Goal: Information Seeking & Learning: Learn about a topic

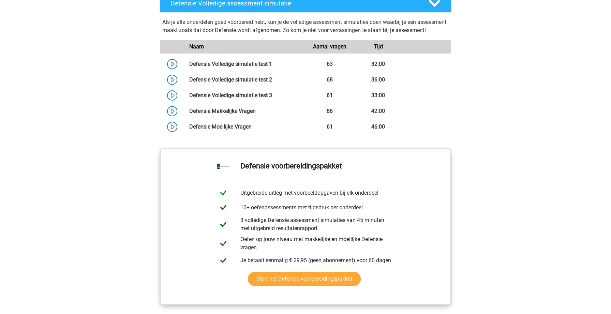
scroll to position [646, 0]
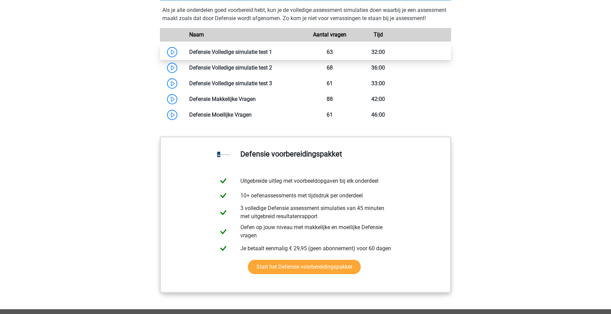
click at [272, 55] on link at bounding box center [272, 52] width 0 height 6
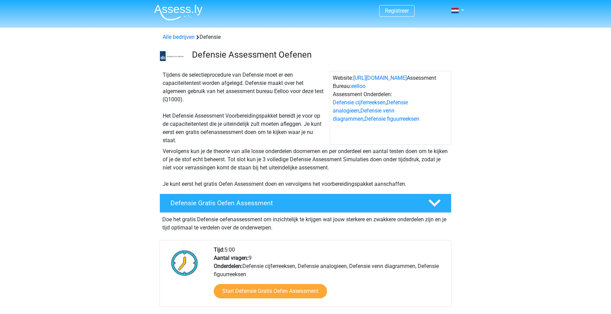
scroll to position [0, 0]
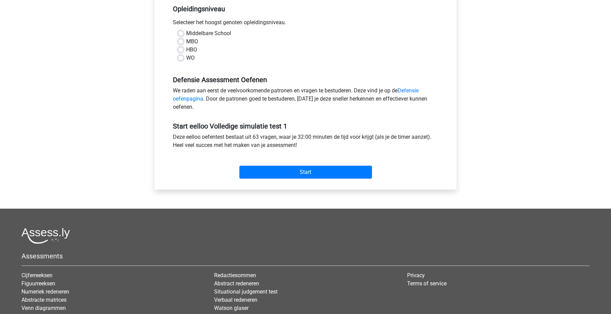
scroll to position [148, 0]
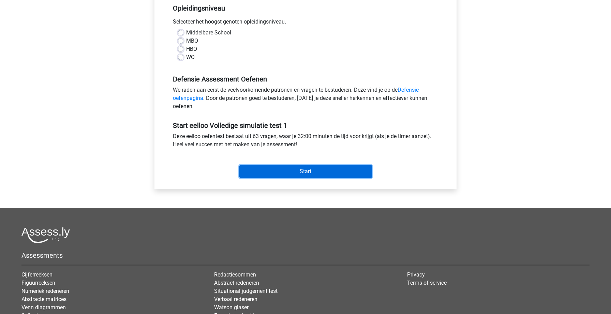
click at [265, 174] on input "Start" at bounding box center [305, 171] width 133 height 13
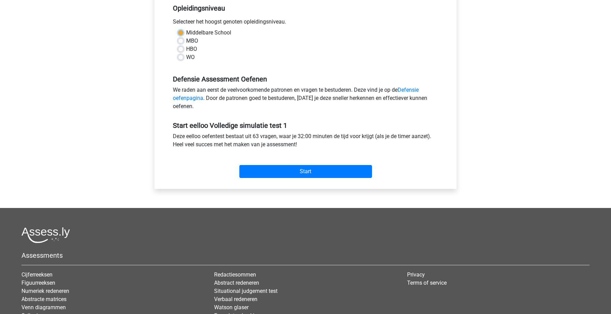
scroll to position [129, 0]
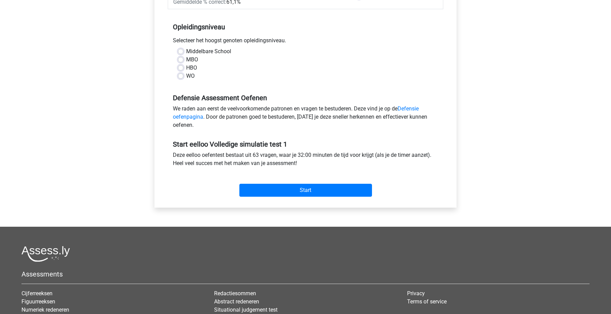
click at [187, 54] on label "Middelbare School" at bounding box center [208, 51] width 45 height 8
click at [184, 54] on input "Middelbare School" at bounding box center [180, 50] width 5 height 7
radio input "true"
click at [184, 52] on div "Middelbare School" at bounding box center [305, 51] width 255 height 8
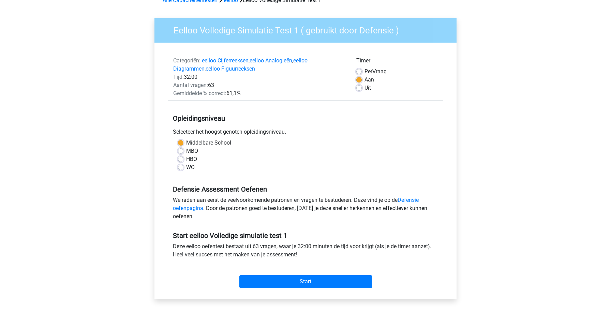
scroll to position [51, 0]
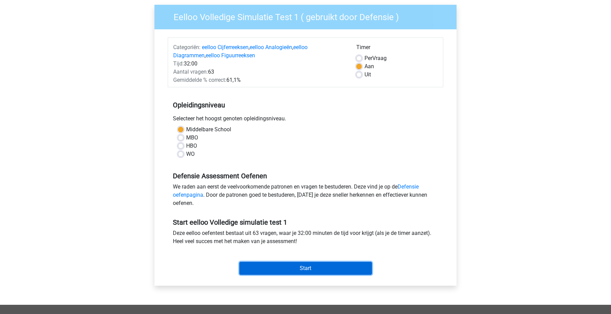
click at [292, 263] on input "Start" at bounding box center [305, 268] width 133 height 13
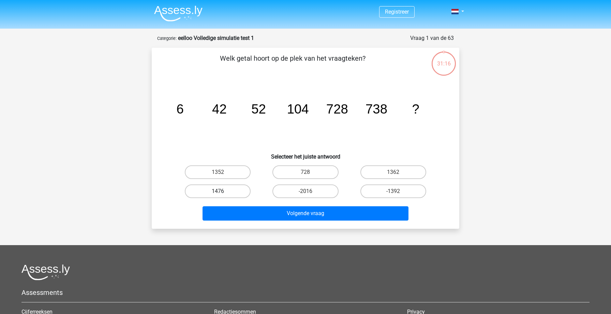
click at [240, 189] on label "1476" at bounding box center [218, 192] width 66 height 14
click at [222, 191] on input "1476" at bounding box center [220, 193] width 4 height 4
radio input "true"
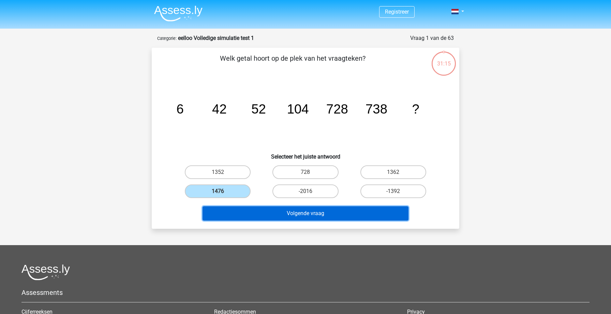
click at [309, 212] on button "Volgende vraag" at bounding box center [306, 213] width 206 height 14
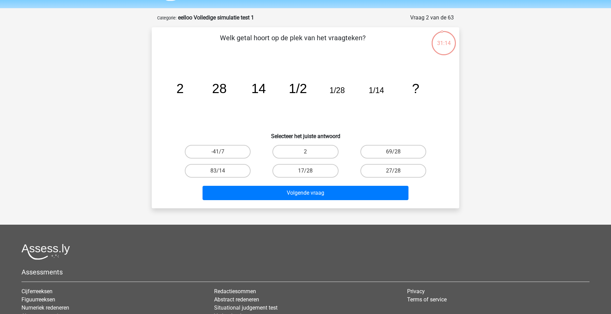
scroll to position [19, 0]
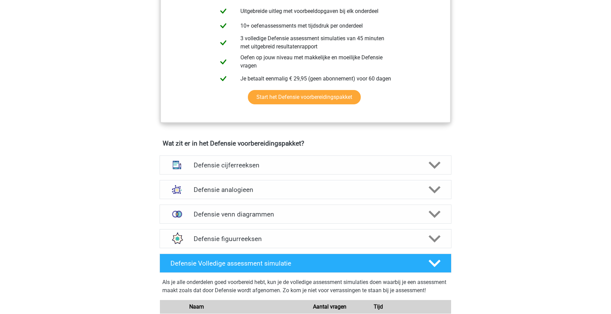
scroll to position [391, 0]
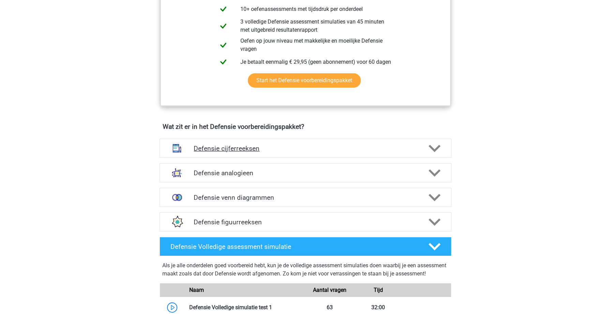
click at [264, 155] on div "Defensie cijferreeksen" at bounding box center [306, 148] width 292 height 19
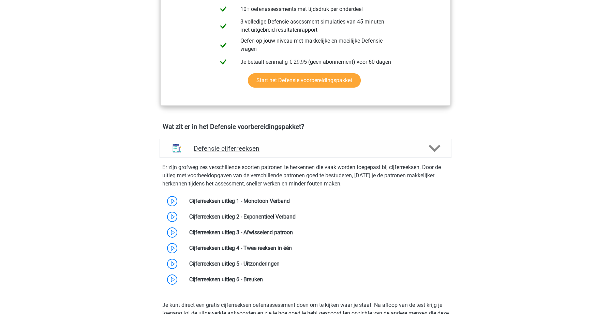
click at [276, 153] on div "Defensie cijferreeksen" at bounding box center [306, 148] width 292 height 19
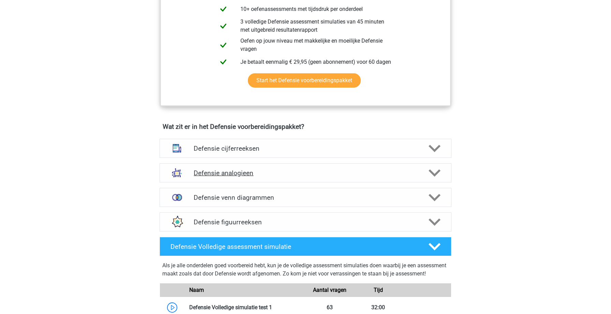
click at [277, 174] on h4 "Defensie analogieen" at bounding box center [305, 173] width 223 height 8
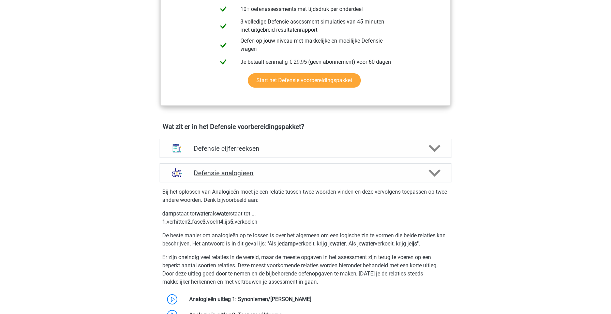
click at [277, 174] on h4 "Defensie analogieen" at bounding box center [305, 173] width 223 height 8
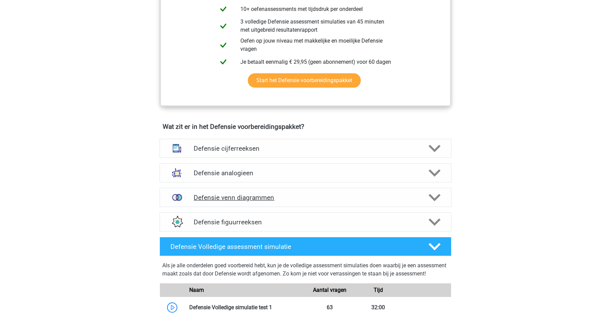
click at [273, 196] on h4 "Defensie venn diagrammen" at bounding box center [305, 198] width 223 height 8
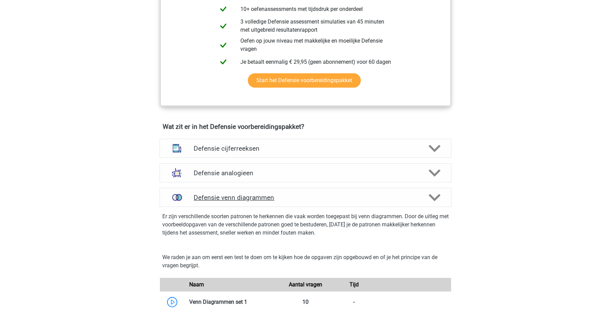
click at [282, 197] on h4 "Defensie venn diagrammen" at bounding box center [305, 198] width 223 height 8
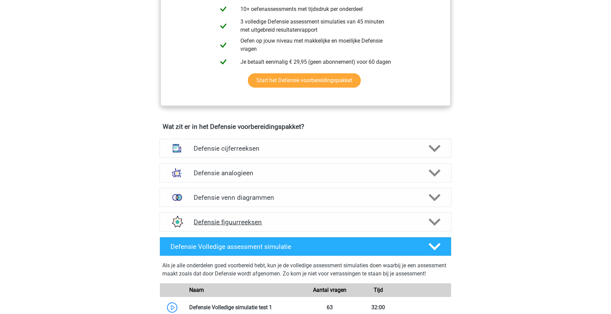
click at [282, 219] on h4 "Defensie figuurreeksen" at bounding box center [305, 222] width 223 height 8
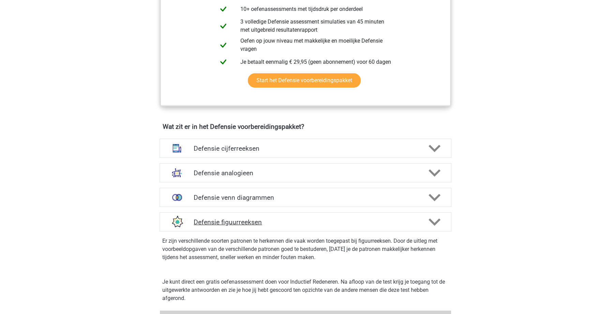
click at [282, 219] on h4 "Defensie figuurreeksen" at bounding box center [305, 222] width 223 height 8
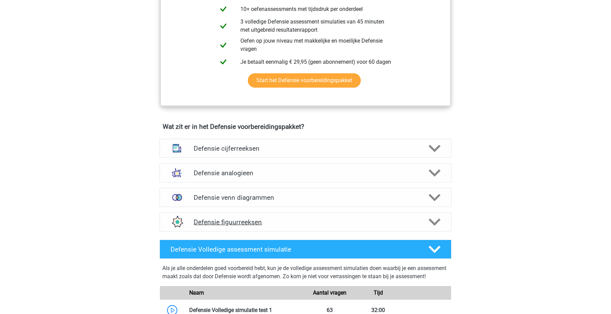
click at [282, 219] on h4 "Defensie figuurreeksen" at bounding box center [305, 222] width 223 height 8
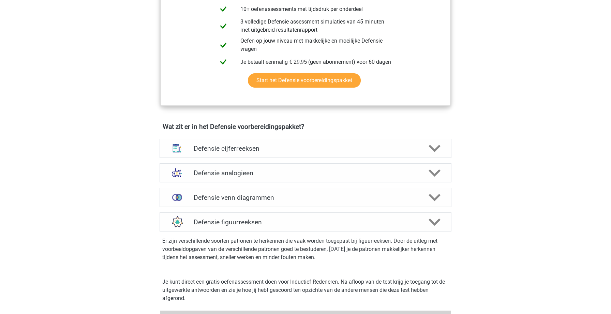
click at [282, 219] on h4 "Defensie figuurreeksen" at bounding box center [305, 222] width 223 height 8
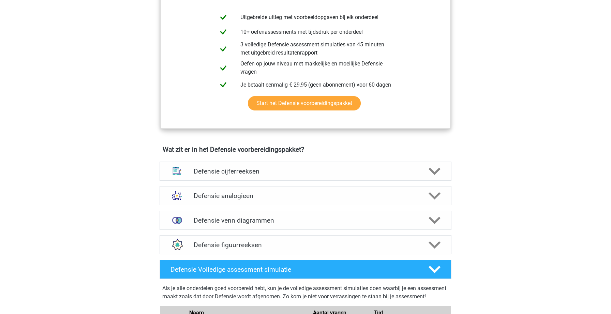
scroll to position [375, 0]
